Goal: Task Accomplishment & Management: Manage account settings

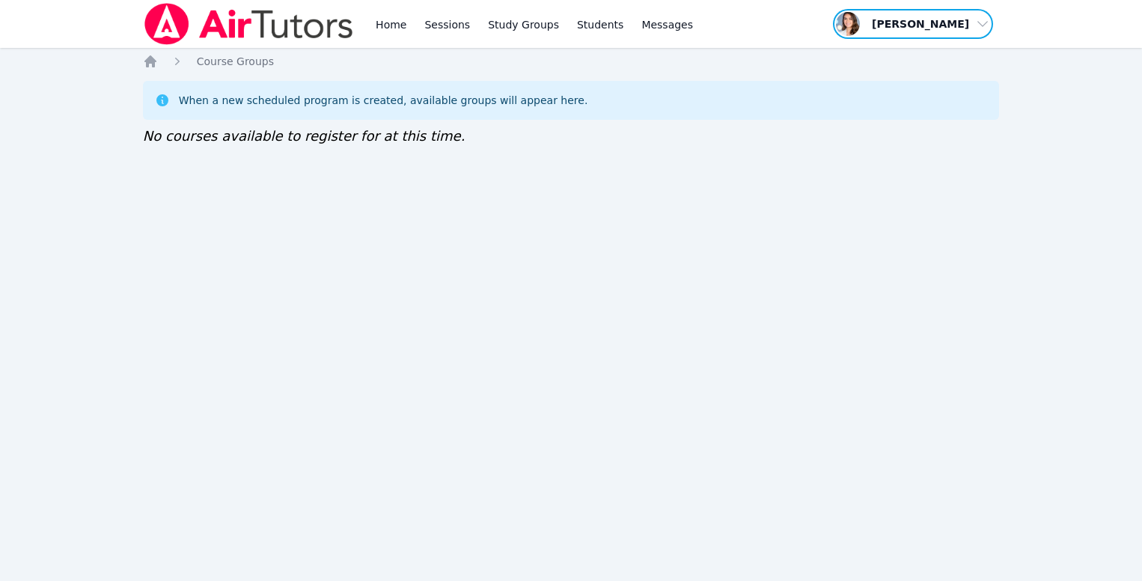
click at [931, 22] on span "button" at bounding box center [913, 23] width 163 height 33
click at [896, 56] on link "Profile" at bounding box center [919, 58] width 144 height 27
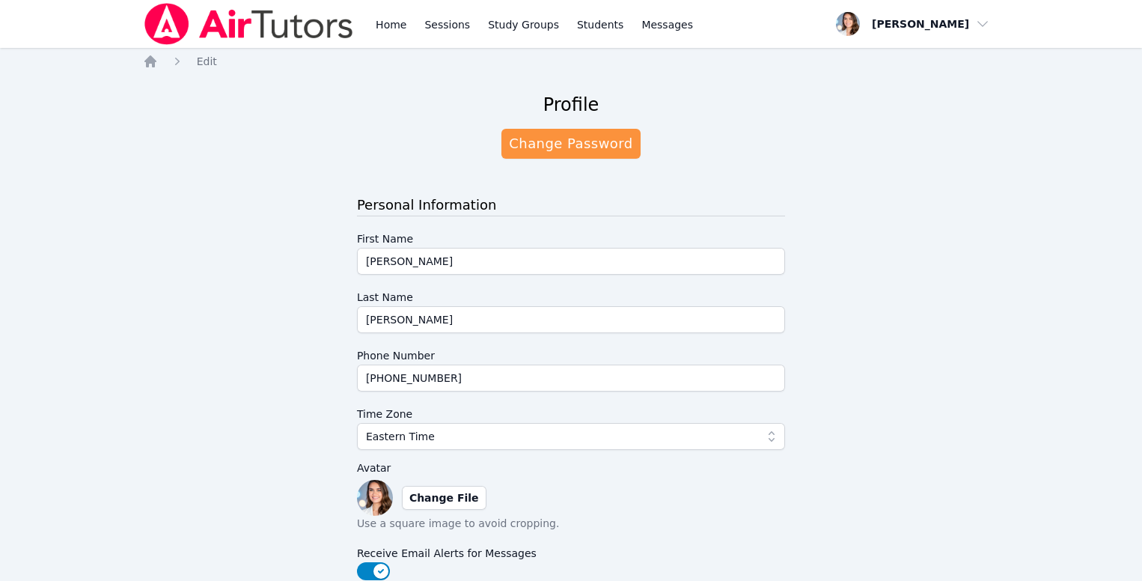
click at [215, 16] on img at bounding box center [249, 24] width 212 height 42
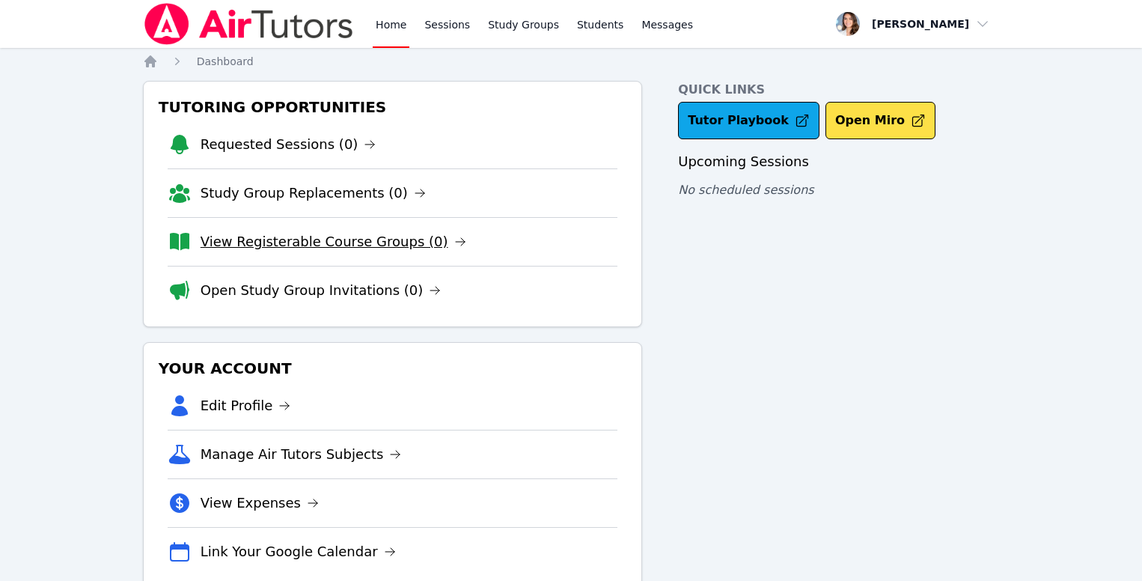
click at [335, 246] on link "View Registerable Course Groups (0)" at bounding box center [334, 241] width 266 height 21
